Goal: Task Accomplishment & Management: Use online tool/utility

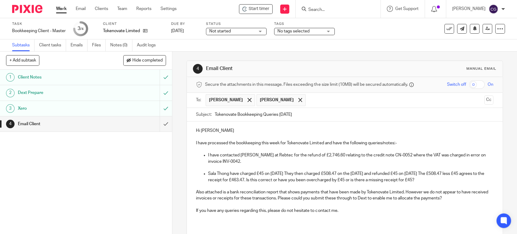
scroll to position [44, 0]
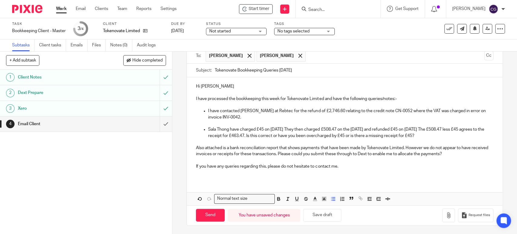
click at [449, 137] on p "Sala Thong have charged £45 on [DATE] They then charged £508.47 on the [DATE] a…" at bounding box center [350, 132] width 285 height 12
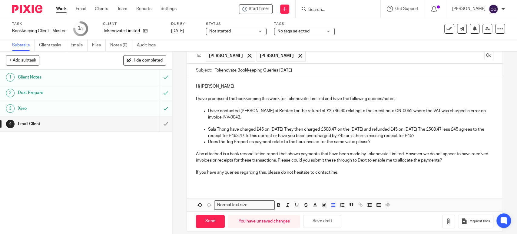
click at [444, 136] on p "Sala Thong have charged £45 on [DATE] They then charged £508.47 on the [DATE] a…" at bounding box center [350, 132] width 285 height 12
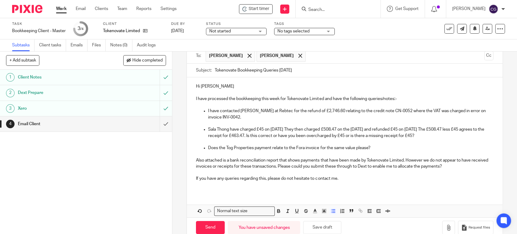
click at [253, 147] on p "Does the Tog Properties payment relate to the Fora invoice for the same value p…" at bounding box center [350, 148] width 285 height 6
click at [254, 147] on p "Does the Tog Properties on 20th Sep for £4,050 payment relate to the Fora invoi…" at bounding box center [350, 148] width 285 height 6
click at [325, 147] on p "Does the Tog Properties payment on 20th Sep for £4,050 payment relate to the Fo…" at bounding box center [350, 148] width 285 height 6
click at [419, 149] on p "Does the Tog Properties payment on 20th Sep for £4,050 relate to the Fora invoi…" at bounding box center [350, 148] width 285 height 6
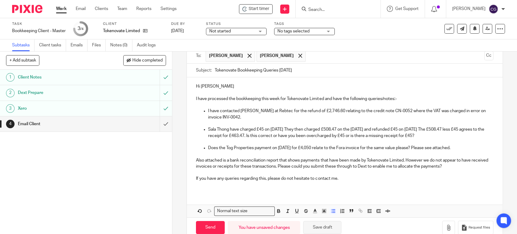
click at [323, 226] on button "Save draft" at bounding box center [322, 227] width 38 height 13
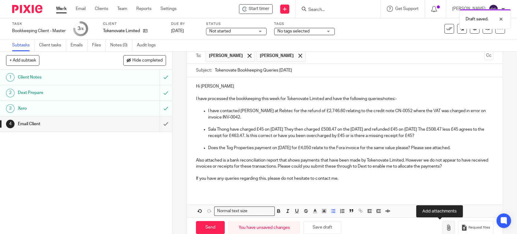
click at [445, 226] on icon "button" at bounding box center [448, 227] width 6 height 6
click at [445, 227] on icon "button" at bounding box center [448, 227] width 6 height 6
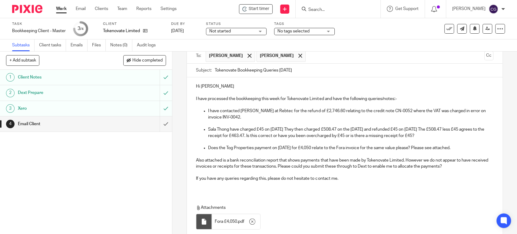
click at [461, 147] on p "Does the Tog Properties payment on 20th Sep for £4,050 relate to the Fora invoi…" at bounding box center [350, 148] width 285 height 6
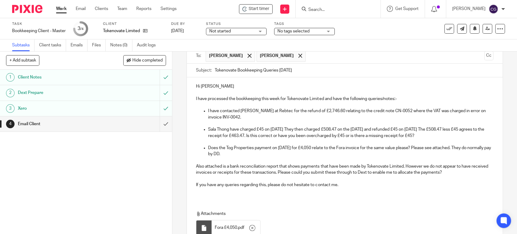
scroll to position [94, 0]
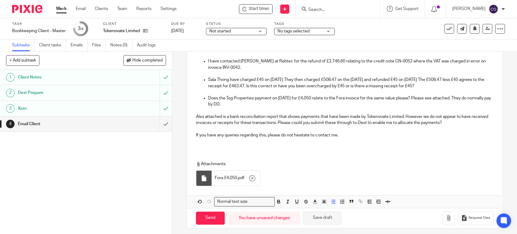
click at [320, 217] on button "Save draft" at bounding box center [322, 217] width 38 height 13
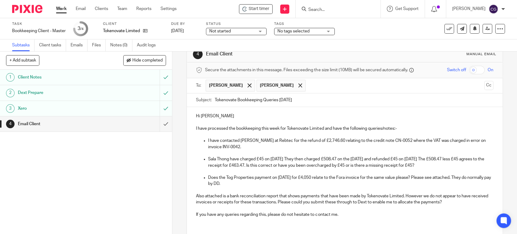
scroll to position [97, 0]
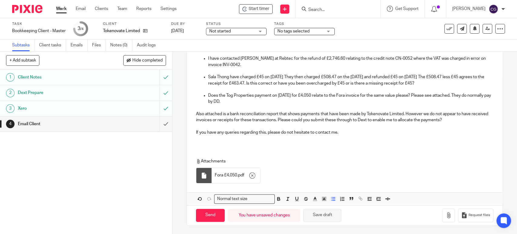
click at [328, 214] on button "Save draft" at bounding box center [322, 215] width 38 height 13
click at [442, 214] on button "button" at bounding box center [448, 215] width 13 height 14
click at [326, 212] on button "Save draft" at bounding box center [322, 215] width 38 height 13
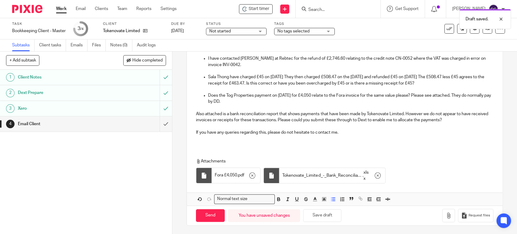
click at [345, 134] on p "If you have any queries regarding this, please do not hesitate to contact me." at bounding box center [344, 132] width 297 height 6
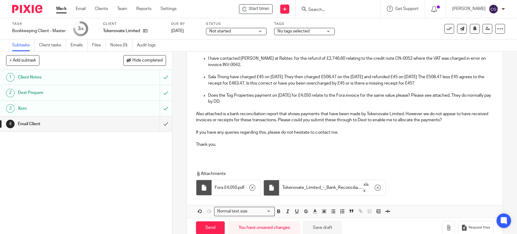
click at [322, 231] on button "Save draft" at bounding box center [322, 227] width 38 height 13
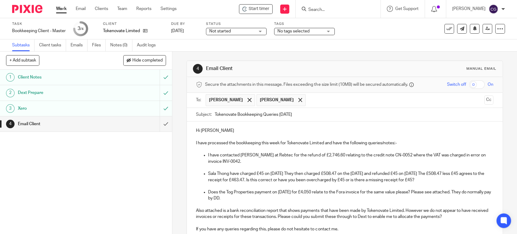
scroll to position [109, 0]
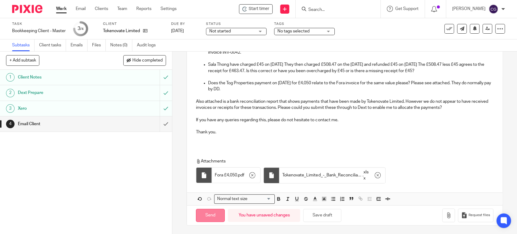
click at [216, 213] on input "Send" at bounding box center [210, 215] width 29 height 13
type input "Sent"
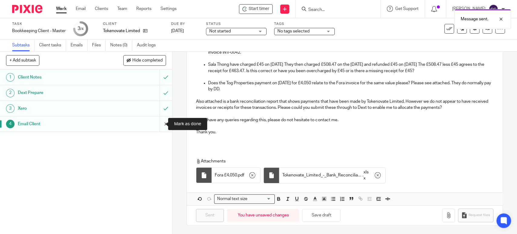
click at [163, 125] on input "submit" at bounding box center [86, 123] width 172 height 15
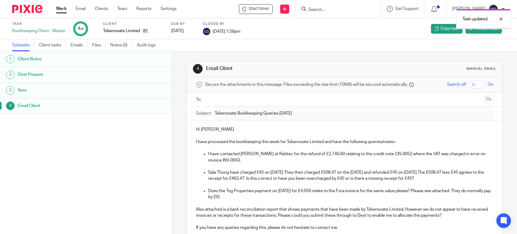
click at [59, 11] on link "Work" at bounding box center [61, 9] width 11 height 6
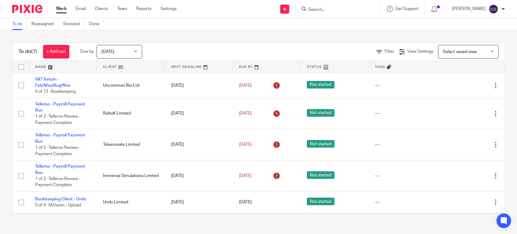
click at [41, 65] on link at bounding box center [63, 67] width 68 height 12
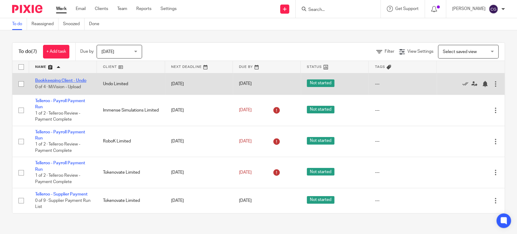
click at [74, 78] on link "Bookkeeping Client - Undo" at bounding box center [60, 80] width 51 height 4
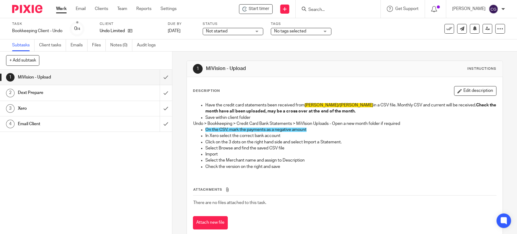
click at [61, 6] on link "Work" at bounding box center [61, 9] width 11 height 6
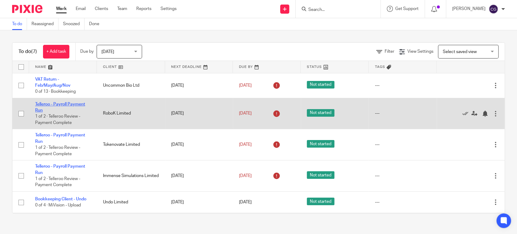
click at [64, 103] on link "Telleroo - Payroll Payment Run" at bounding box center [60, 107] width 50 height 10
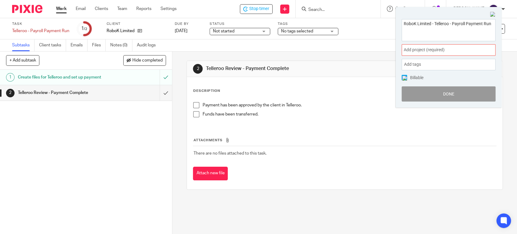
click at [448, 50] on span "Add project (required) :" at bounding box center [442, 50] width 76 height 6
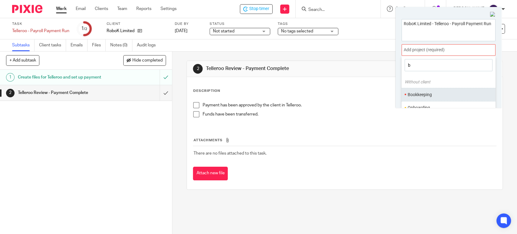
type input "b"
click at [427, 99] on ul "Bookkeeping" at bounding box center [448, 94] width 94 height 13
click at [419, 94] on li "Bookkeeping" at bounding box center [447, 94] width 79 height 6
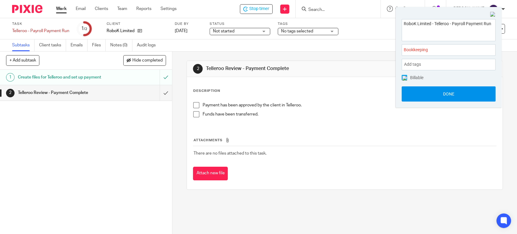
click at [449, 91] on button "Done" at bounding box center [448, 93] width 94 height 15
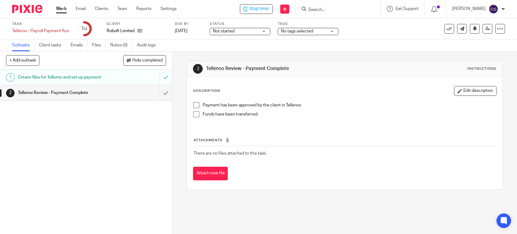
drag, startPoint x: 273, startPoint y: 10, endPoint x: 220, endPoint y: 145, distance: 144.7
click at [232, 149] on body "Work Email Clients Team Reports Settings Work Email Clients Team Reports Settin…" at bounding box center [258, 117] width 517 height 234
click at [193, 106] on span at bounding box center [196, 105] width 6 height 6
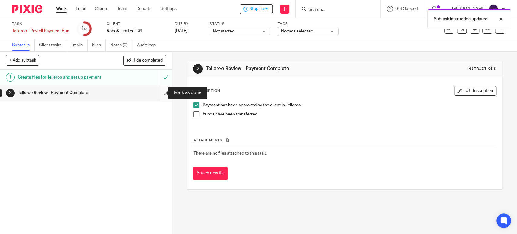
click at [158, 93] on input "submit" at bounding box center [86, 92] width 172 height 15
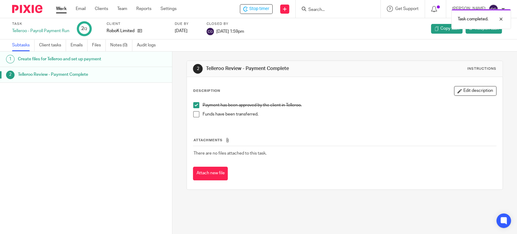
click at [194, 114] on span at bounding box center [196, 114] width 6 height 6
click at [61, 6] on link "Work" at bounding box center [61, 9] width 11 height 6
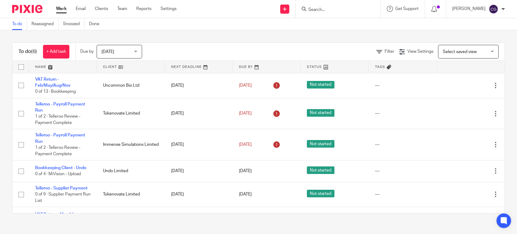
click at [35, 66] on link at bounding box center [63, 67] width 68 height 12
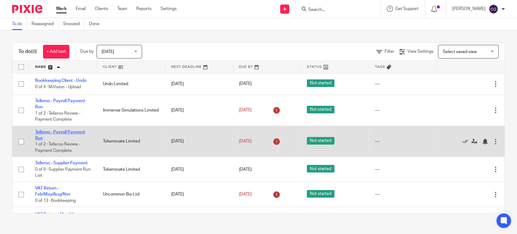
click at [65, 131] on link "Telleroo - Payroll Payment Run" at bounding box center [60, 135] width 50 height 10
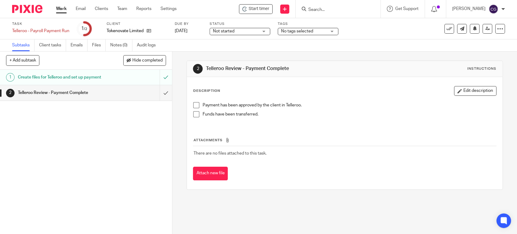
click at [193, 106] on span at bounding box center [196, 105] width 6 height 6
click at [195, 117] on span at bounding box center [196, 114] width 6 height 6
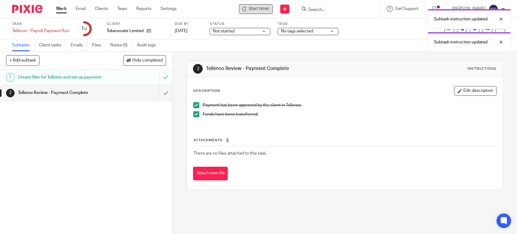
click at [256, 11] on div "Start timer" at bounding box center [255, 9] width 27 height 6
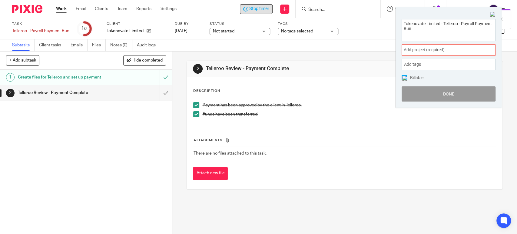
click at [435, 51] on span "Add project (required) :" at bounding box center [442, 50] width 76 height 6
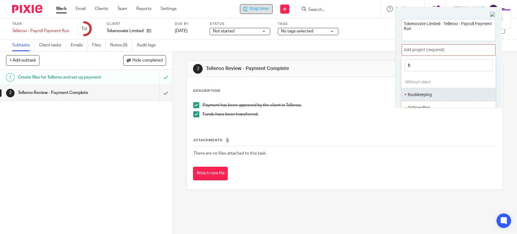
type input "b"
click at [420, 91] on ul "Bookkeeping" at bounding box center [448, 94] width 94 height 13
click at [419, 93] on li "Bookkeeping" at bounding box center [447, 94] width 79 height 6
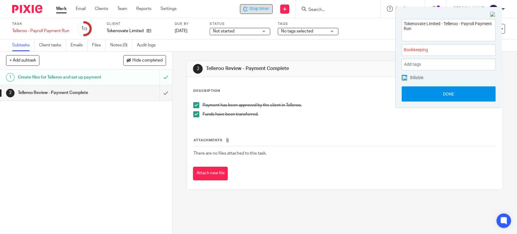
click at [445, 91] on button "Done" at bounding box center [448, 93] width 94 height 15
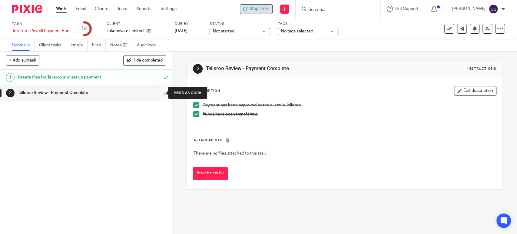
click at [157, 94] on input "submit" at bounding box center [86, 92] width 172 height 15
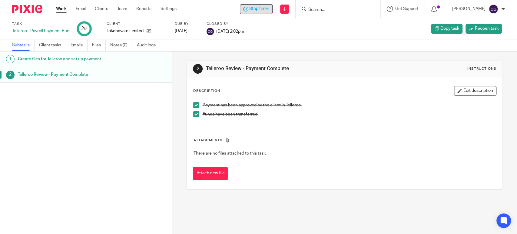
click at [267, 9] on span "Stop timer" at bounding box center [259, 9] width 20 height 6
click at [64, 8] on link "Work" at bounding box center [61, 9] width 11 height 6
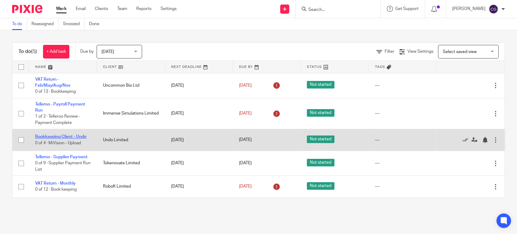
click at [71, 136] on link "Bookkeeping Client - Undo" at bounding box center [60, 136] width 51 height 4
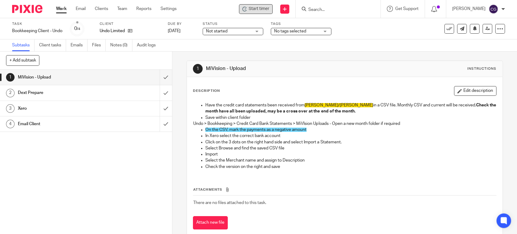
click at [262, 9] on span "Start timer" at bounding box center [259, 9] width 21 height 6
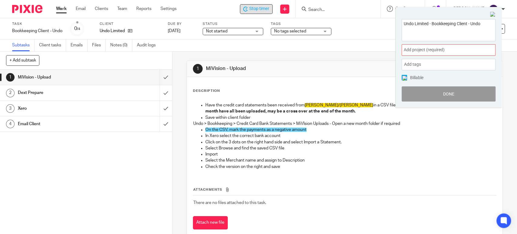
click at [431, 55] on div "Add project (required) :" at bounding box center [448, 50] width 94 height 12
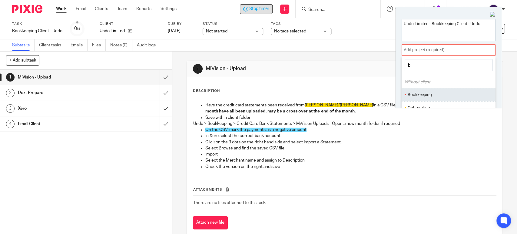
type input "b"
click at [422, 91] on ul "Bookkeeping" at bounding box center [448, 94] width 94 height 13
click at [424, 96] on li "Bookkeeping" at bounding box center [447, 94] width 79 height 6
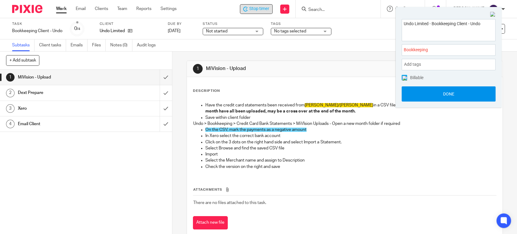
click at [448, 94] on button "Done" at bounding box center [448, 93] width 94 height 15
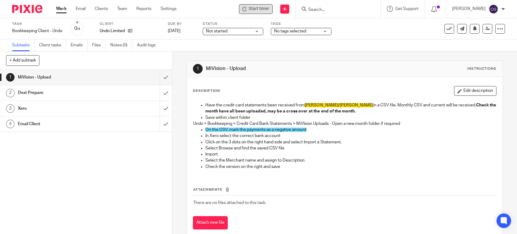
click at [61, 9] on link "Work" at bounding box center [61, 9] width 11 height 6
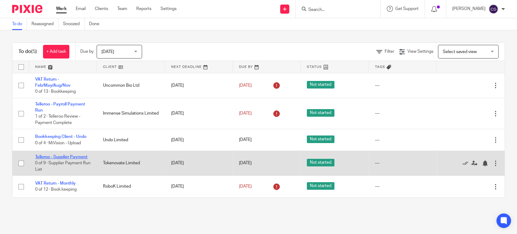
click at [52, 155] on link "Telleroo - Supplier Payment" at bounding box center [61, 157] width 52 height 4
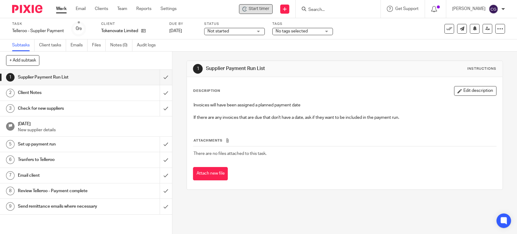
click at [260, 7] on span "Start timer" at bounding box center [259, 9] width 21 height 6
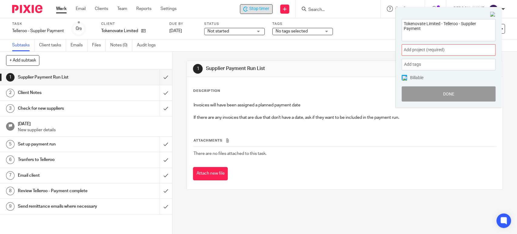
click at [419, 55] on div "Add project (required) :" at bounding box center [448, 50] width 94 height 12
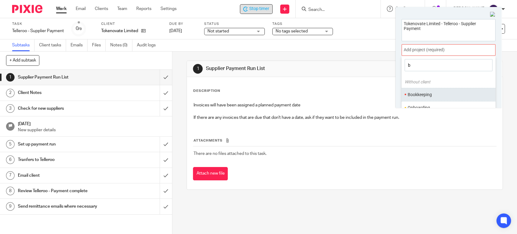
type input "b"
click at [420, 92] on li "Bookkeeping" at bounding box center [447, 94] width 79 height 6
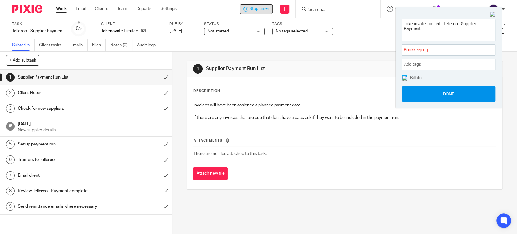
click at [448, 92] on button "Done" at bounding box center [448, 93] width 94 height 15
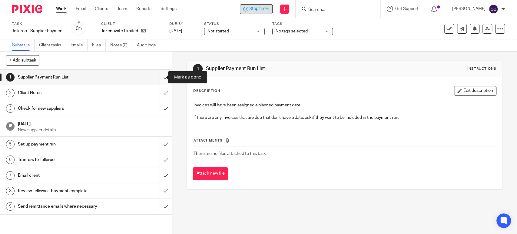
click at [160, 79] on input "submit" at bounding box center [86, 77] width 172 height 15
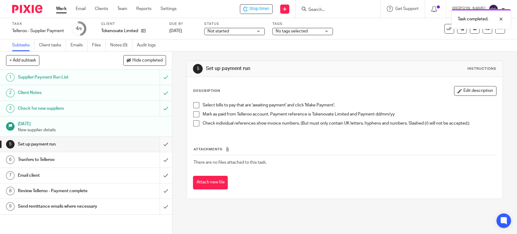
click at [158, 141] on input "submit" at bounding box center [86, 144] width 172 height 15
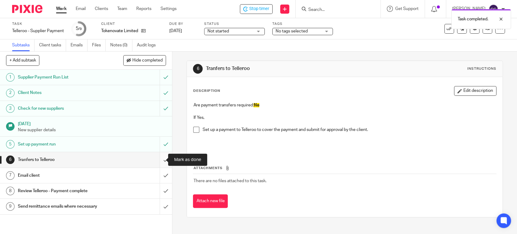
click at [162, 157] on input "submit" at bounding box center [86, 159] width 172 height 15
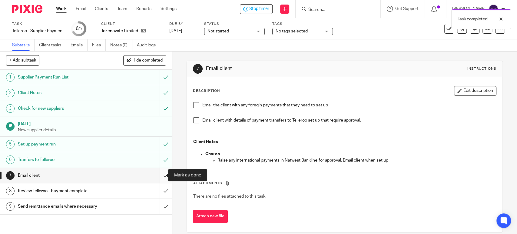
click at [160, 175] on input "submit" at bounding box center [86, 175] width 172 height 15
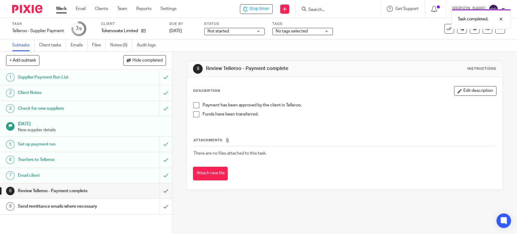
click at [261, 8] on div "Task completed." at bounding box center [385, 17] width 253 height 23
click at [261, 8] on span "Stop timer" at bounding box center [259, 9] width 20 height 6
click at [58, 10] on link "Work" at bounding box center [61, 9] width 11 height 6
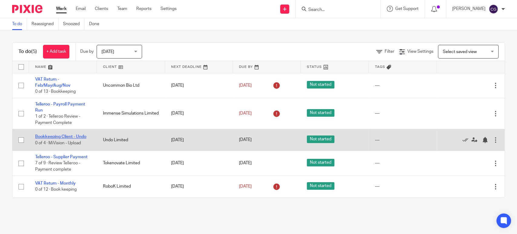
click at [57, 137] on link "Bookkeeping Client - Undo" at bounding box center [60, 136] width 51 height 4
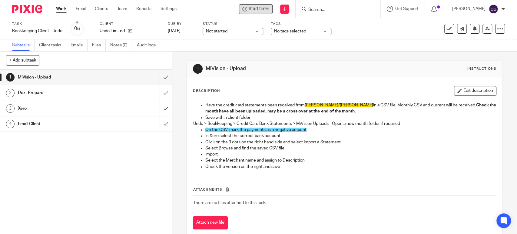
click at [262, 8] on span "Start timer" at bounding box center [259, 9] width 21 height 6
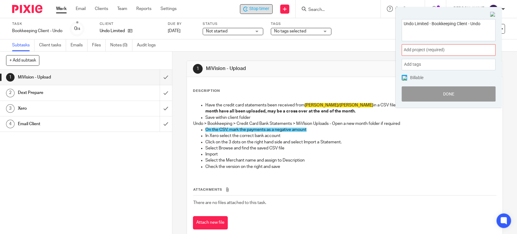
click at [441, 48] on span "Add project (required) :" at bounding box center [442, 50] width 76 height 6
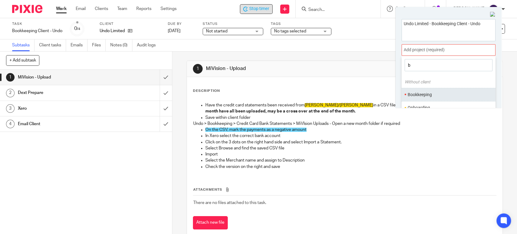
type input "b"
click at [427, 92] on li "Bookkeeping" at bounding box center [447, 94] width 79 height 6
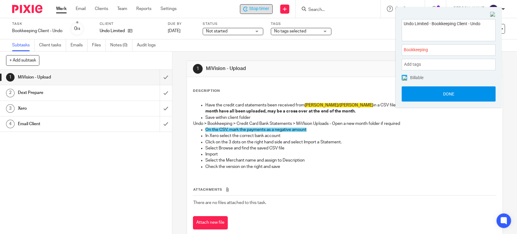
click at [448, 94] on button "Done" at bounding box center [448, 93] width 94 height 15
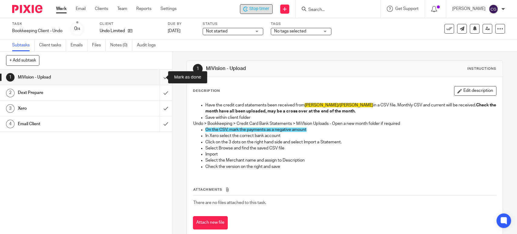
click at [157, 77] on input "submit" at bounding box center [86, 77] width 172 height 15
